Goal: Find contact information: Find contact information

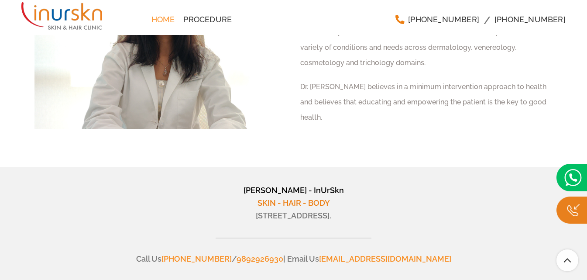
scroll to position [3373, 0]
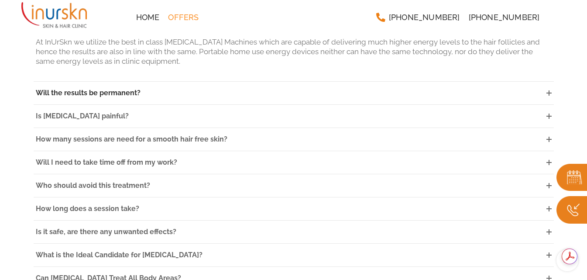
click at [142, 82] on link "Will the results be permanent?" at bounding box center [294, 93] width 520 height 23
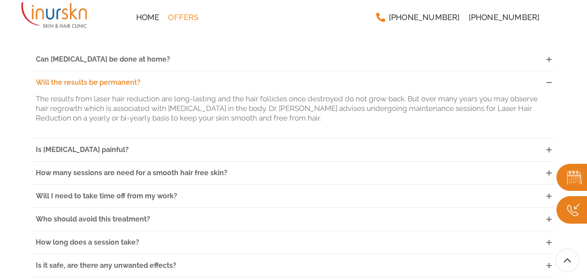
scroll to position [2327, 0]
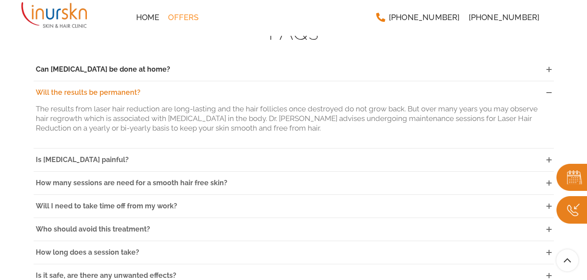
click at [163, 65] on span "Can [MEDICAL_DATA] be done at home?" at bounding box center [103, 69] width 134 height 8
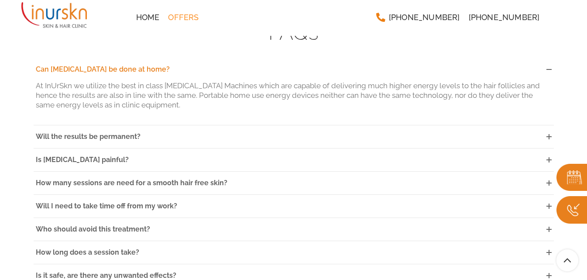
click at [168, 65] on span "Can [MEDICAL_DATA] be done at home?" at bounding box center [103, 69] width 134 height 8
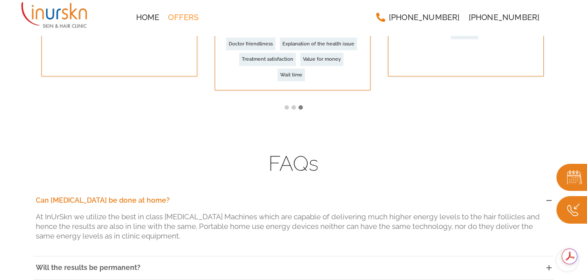
click at [544, 189] on link "Can [MEDICAL_DATA] be done at home?" at bounding box center [294, 200] width 520 height 23
click at [548, 198] on icon at bounding box center [548, 200] width 5 height 5
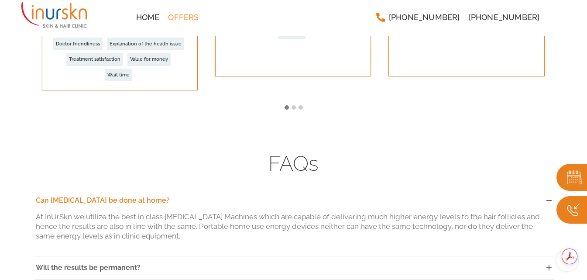
click at [177, 225] on p "At InUrSkn we utilize the best in class [MEDICAL_DATA] Machines which are capab…" at bounding box center [294, 226] width 516 height 29
drag, startPoint x: 178, startPoint y: 226, endPoint x: 33, endPoint y: 209, distance: 146.2
click at [34, 212] on div "At InUrSkn we utilize the best in class [MEDICAL_DATA] Machines which are capab…" at bounding box center [294, 234] width 520 height 44
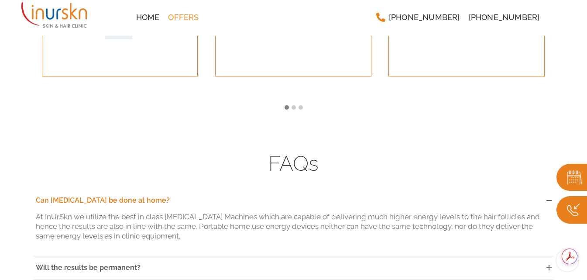
copy p "At InUrSkn we utilize the best in class Laser Hair Removal Machines which are c…"
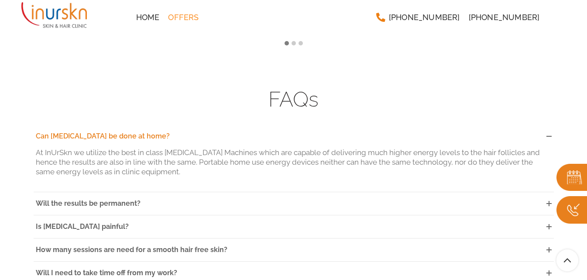
scroll to position [2239, 0]
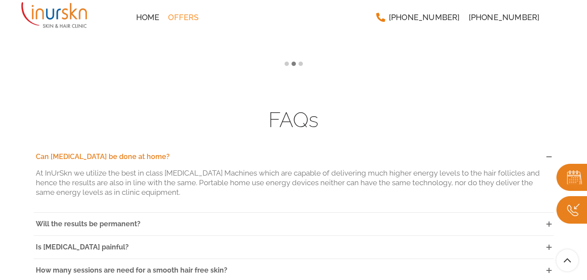
click at [146, 145] on link "Can [MEDICAL_DATA] be done at home?" at bounding box center [294, 156] width 520 height 23
click at [110, 219] on span "Will the results be permanent?" at bounding box center [88, 223] width 105 height 8
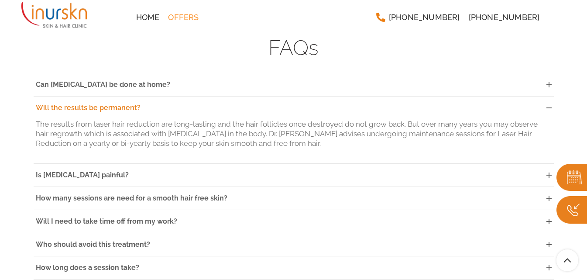
scroll to position [2327, 0]
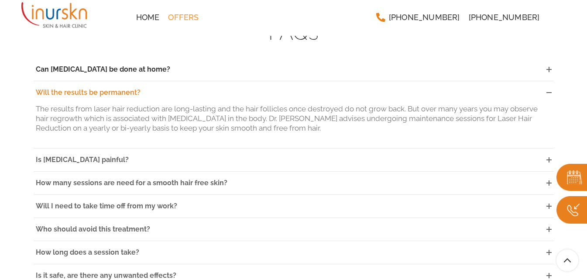
click at [142, 65] on span "Can [MEDICAL_DATA] be done at home?" at bounding box center [103, 69] width 134 height 8
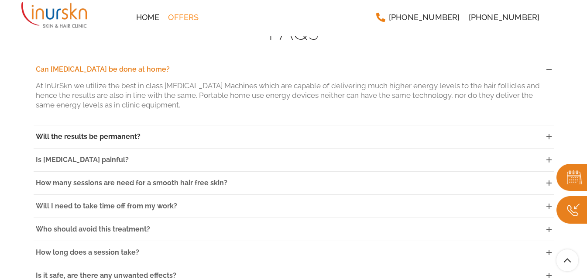
click at [123, 132] on span "Will the results be permanent?" at bounding box center [88, 136] width 105 height 8
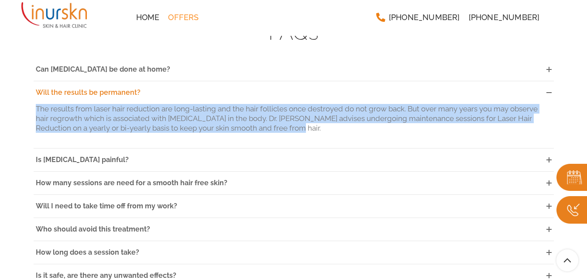
drag, startPoint x: 272, startPoint y: 118, endPoint x: 36, endPoint y: 99, distance: 237.2
click at [36, 104] on p "The results from laser hair reduction are long-lasting and the hair follicles o…" at bounding box center [294, 118] width 516 height 29
copy p "The results from laser hair reduction are long-lasting and the hair follicles o…"
click at [129, 155] on span "Is Laser Hair Removal painful?" at bounding box center [82, 159] width 93 height 8
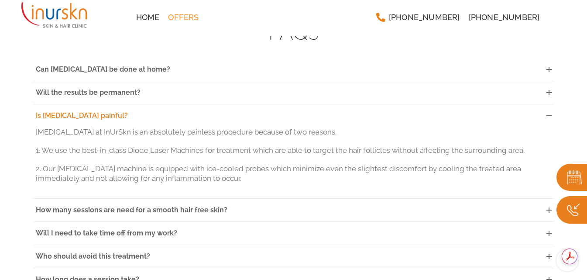
drag, startPoint x: 196, startPoint y: 161, endPoint x: 31, endPoint y: 124, distance: 169.0
click at [31, 124] on div "FAQs Can Laser Hair Removal be done at home? At InUrSkn we utilize the best in …" at bounding box center [293, 253] width 533 height 466
click at [350, 127] on p "Laser Hair Removal at InUrSkn is an absolutely painless procedure because of tw…" at bounding box center [294, 132] width 516 height 10
drag, startPoint x: 36, startPoint y: 120, endPoint x: 32, endPoint y: 106, distance: 14.1
click at [32, 106] on div "FAQs Can Laser Hair Removal be done at home? At InUrSkn we utilize the best in …" at bounding box center [293, 253] width 533 height 466
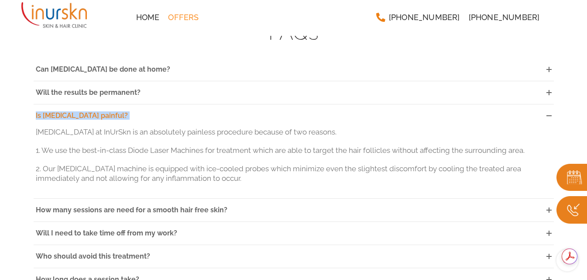
copy div "Is Laser Hair Removal painful?"
click at [81, 14] on img at bounding box center [53, 15] width 65 height 30
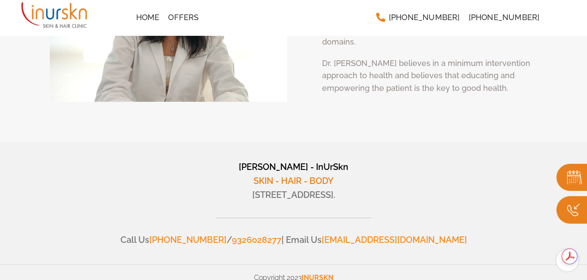
drag, startPoint x: 51, startPoint y: 184, endPoint x: 544, endPoint y: 185, distance: 493.0
click at [544, 188] on p "[STREET_ADDRESS]." at bounding box center [294, 195] width 520 height 14
copy p "[STREET_ADDRESS]."
drag, startPoint x: 175, startPoint y: 230, endPoint x: 247, endPoint y: 230, distance: 72.4
click at [247, 233] on p "Call Us [PHONE_NUMBER] / 9326028277 | Email Us [EMAIL_ADDRESS][DOMAIN_NAME]" at bounding box center [294, 240] width 520 height 14
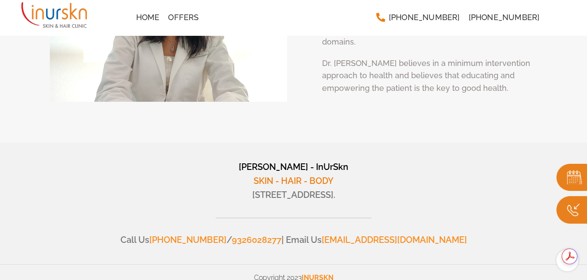
click at [254, 221] on div "[PERSON_NAME] - InUrSkn SKIN - HAIR - BODY [STREET_ADDRESS]. Call Us [PHONE_NUM…" at bounding box center [294, 203] width 520 height 87
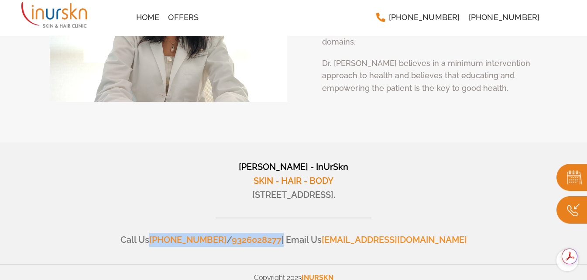
drag, startPoint x: 188, startPoint y: 226, endPoint x: 318, endPoint y: 233, distance: 130.6
click at [318, 233] on p "Call Us [PHONE_NUMBER] / 9326028277 | Email Us [EMAIL_ADDRESS][DOMAIN_NAME]" at bounding box center [294, 240] width 520 height 14
drag, startPoint x: 161, startPoint y: 229, endPoint x: 316, endPoint y: 234, distance: 155.4
click at [316, 234] on p "Call Us [PHONE_NUMBER] / 9326028277 | Email Us [EMAIL_ADDRESS][DOMAIN_NAME]" at bounding box center [294, 240] width 520 height 14
drag, startPoint x: 202, startPoint y: 216, endPoint x: 198, endPoint y: 224, distance: 9.8
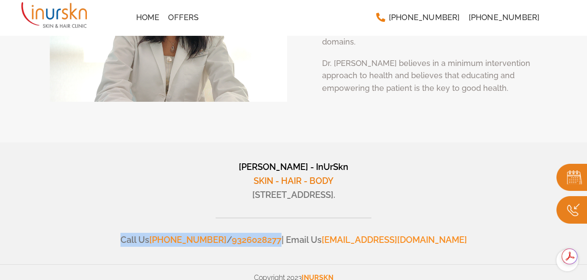
click at [202, 216] on div "Dr. Sejal Saheta's - InUrSkn SKIN - HAIR - BODY #705, 7th Floor, Powai Plaza - …" at bounding box center [294, 203] width 520 height 87
click at [192, 234] on link "[PHONE_NUMBER]" at bounding box center [187, 239] width 77 height 10
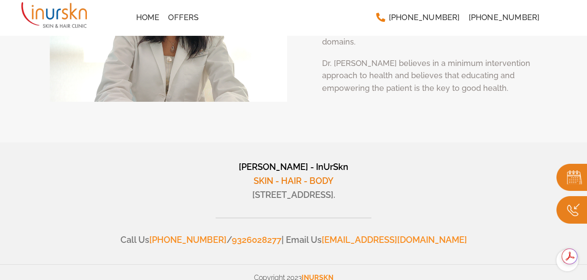
click at [210, 188] on p "[STREET_ADDRESS]." at bounding box center [294, 195] width 520 height 14
drag, startPoint x: 188, startPoint y: 228, endPoint x: 315, endPoint y: 219, distance: 127.3
click at [315, 219] on div "Dr. Sejal Saheta's - InUrSkn SKIN - HAIR - BODY #705, 7th Floor, Powai Plaza - …" at bounding box center [294, 203] width 520 height 87
copy p "+91 9819286930 / 9326028277"
drag, startPoint x: 325, startPoint y: 228, endPoint x: 380, endPoint y: 229, distance: 55.9
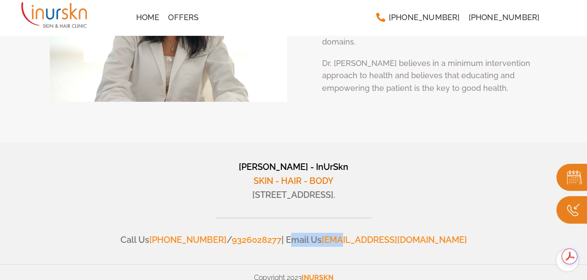
click at [380, 233] on p "Call Us +91 9819286930 / 9326028277 | Email Us help@inurskn.in" at bounding box center [294, 240] width 520 height 14
click at [442, 233] on p "Call Us +91 9819286930 / 9326028277 | Email Us help@inurskn.in" at bounding box center [294, 240] width 520 height 14
drag, startPoint x: 360, startPoint y: 227, endPoint x: 443, endPoint y: 227, distance: 83.3
click at [443, 233] on p "Call Us +91 9819286930 / 9326028277 | Email Us help@inurskn.in" at bounding box center [294, 240] width 520 height 14
copy p "[EMAIL_ADDRESS][DOMAIN_NAME]"
